Goal: Information Seeking & Learning: Find specific fact

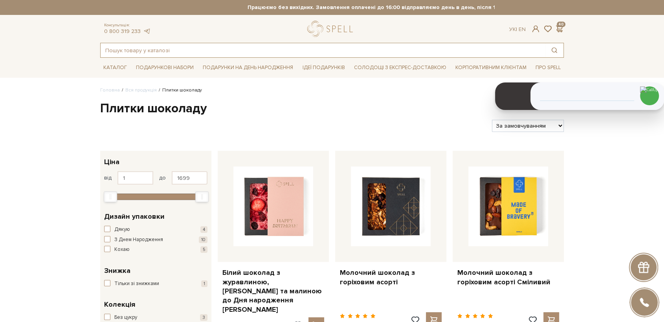
click at [199, 53] on input "text" at bounding box center [323, 50] width 445 height 14
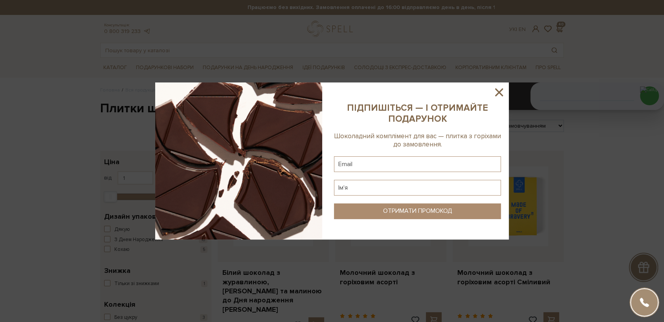
click at [500, 92] on icon at bounding box center [499, 92] width 8 height 8
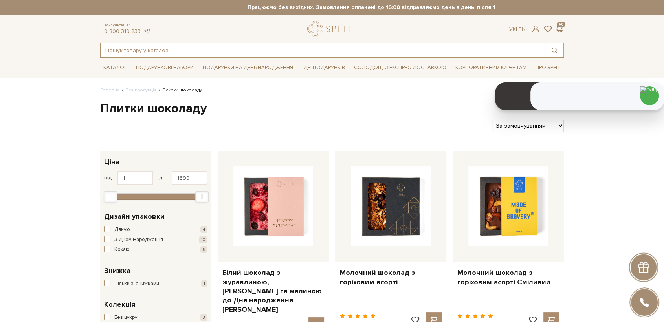
click at [171, 56] on input "text" at bounding box center [323, 50] width 445 height 14
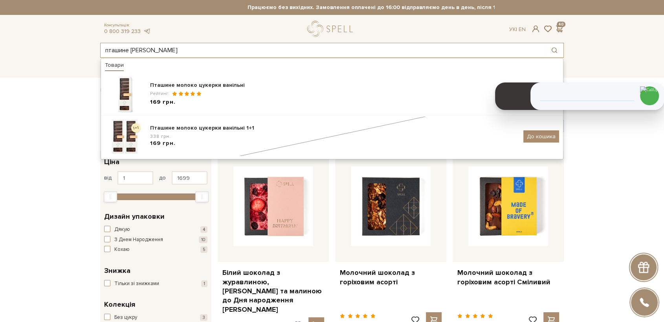
type input "пташине [PERSON_NAME]"
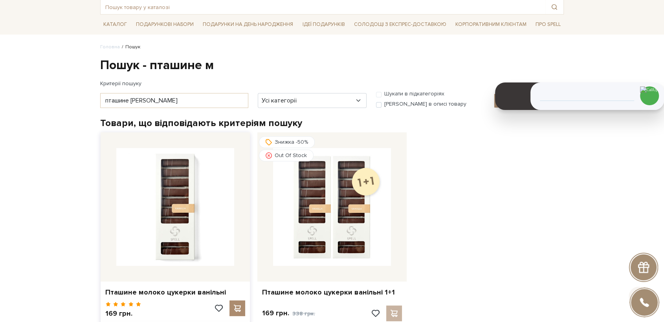
scroll to position [44, 0]
